Goal: Navigation & Orientation: Find specific page/section

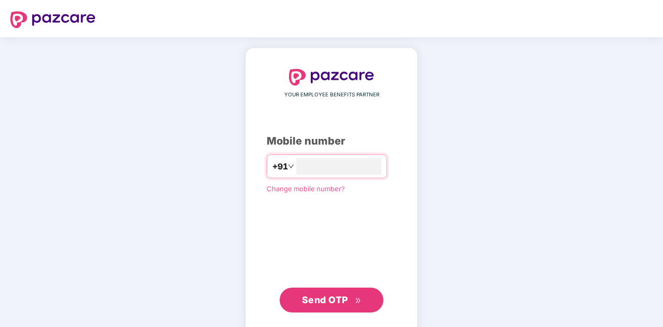
type input "**********"
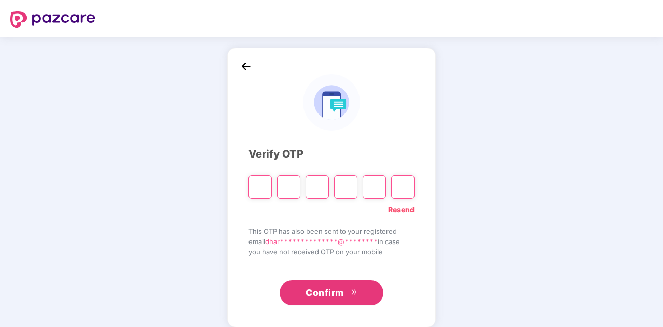
type input "*"
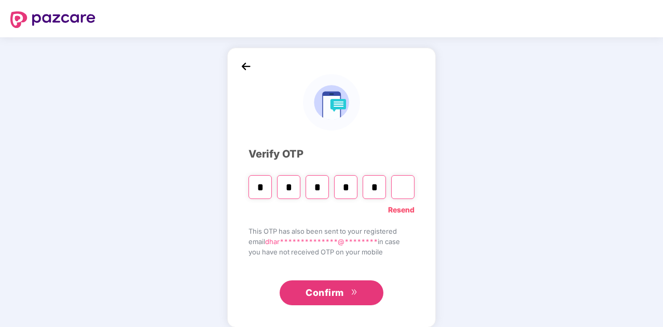
type input "*"
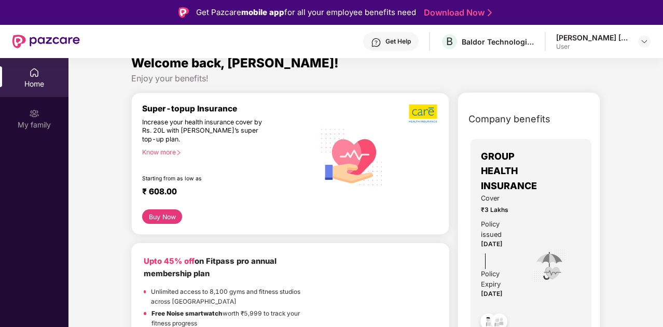
scroll to position [36, 0]
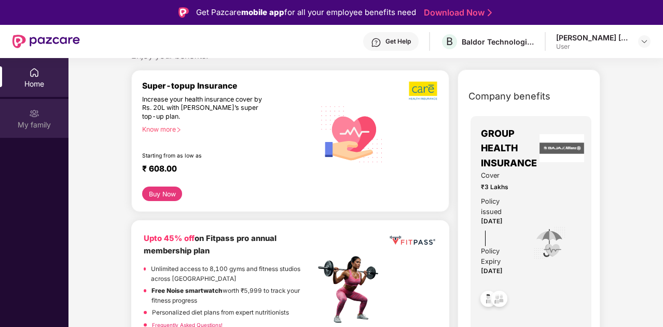
click at [33, 124] on div "My family" at bounding box center [34, 125] width 68 height 10
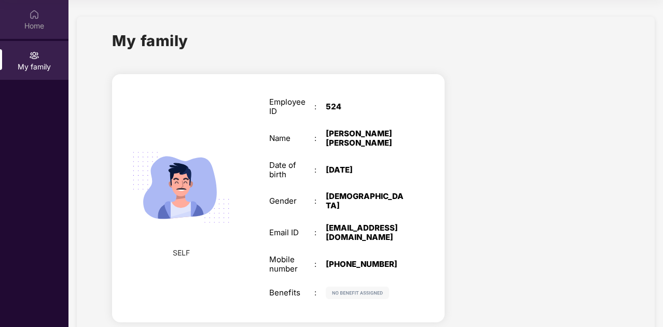
click at [26, 23] on div "Home" at bounding box center [34, 26] width 68 height 10
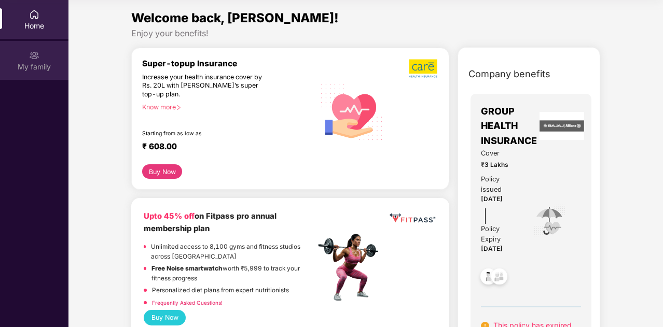
click at [28, 65] on div "My family" at bounding box center [34, 67] width 68 height 10
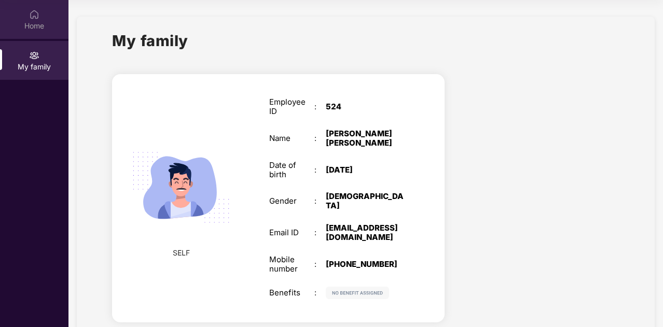
click at [24, 23] on div "Home" at bounding box center [34, 26] width 68 height 10
